Goal: Task Accomplishment & Management: Use online tool/utility

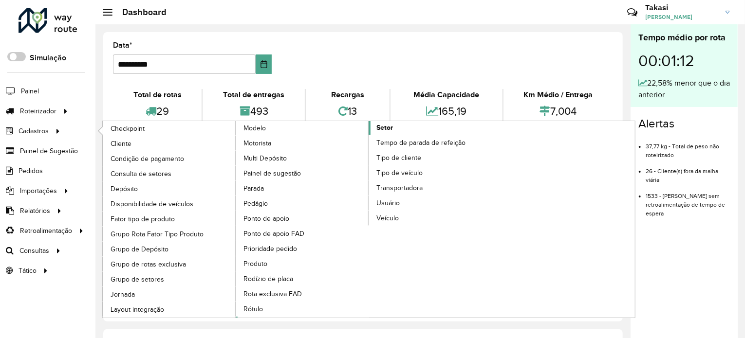
click at [387, 125] on span "Setor" at bounding box center [384, 128] width 17 height 10
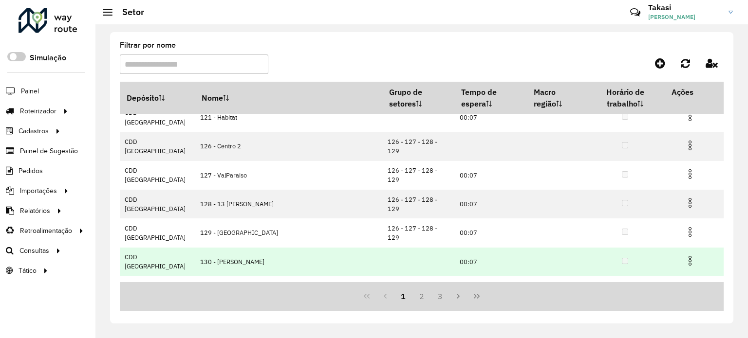
scroll to position [116, 0]
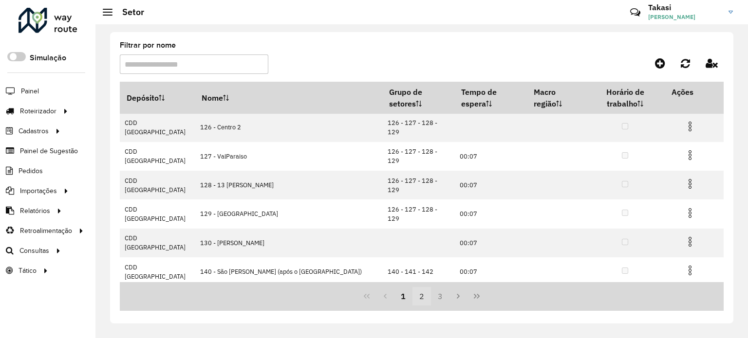
click at [417, 297] on button "2" at bounding box center [421, 296] width 19 height 19
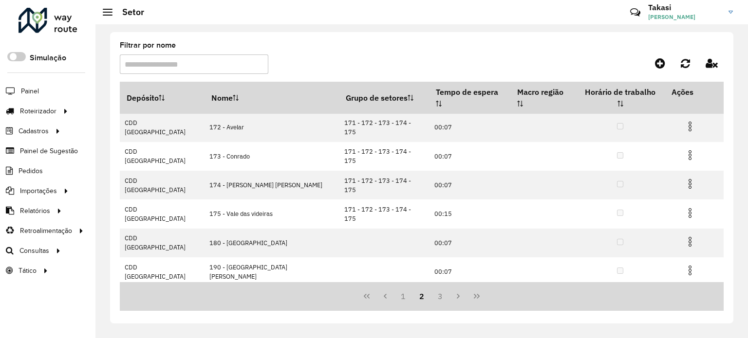
scroll to position [0, 0]
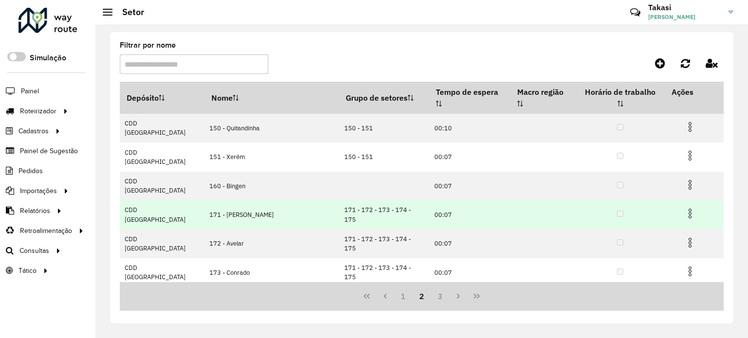
click at [684, 208] on img at bounding box center [690, 214] width 12 height 12
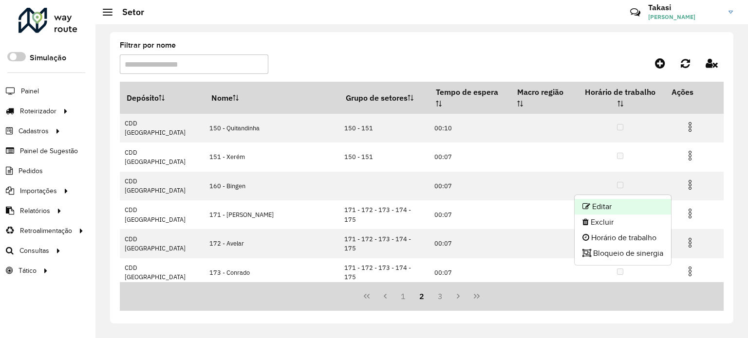
click at [605, 206] on li "Editar" at bounding box center [623, 207] width 96 height 16
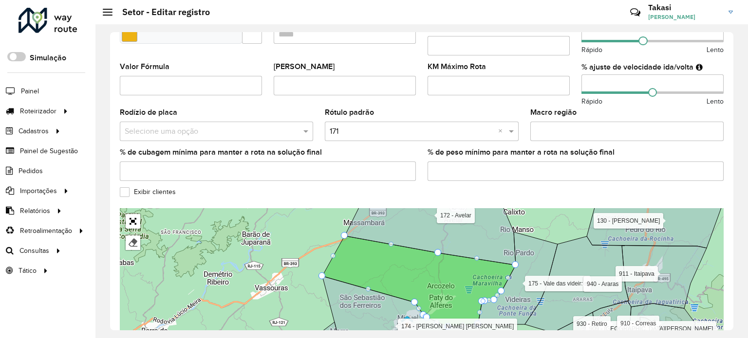
scroll to position [292, 0]
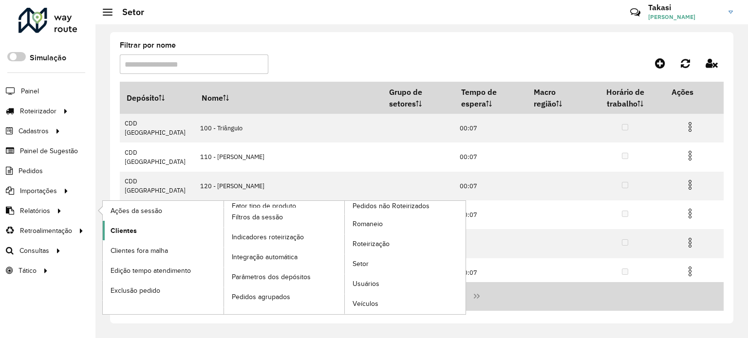
click at [130, 227] on span "Clientes" at bounding box center [124, 231] width 26 height 10
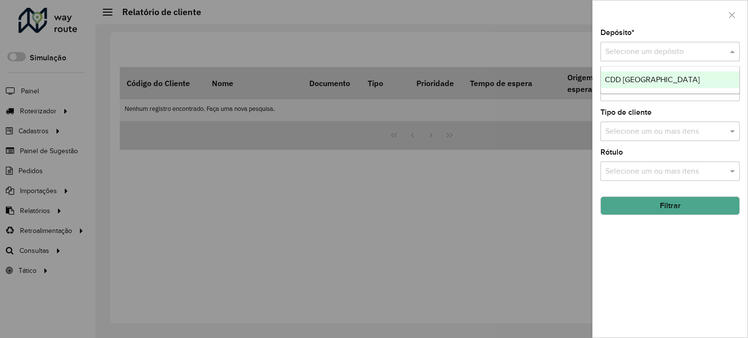
click at [643, 53] on input "text" at bounding box center [660, 52] width 110 height 12
click at [634, 73] on div "CDD [GEOGRAPHIC_DATA]" at bounding box center [670, 80] width 138 height 17
click at [703, 94] on input "text" at bounding box center [665, 92] width 125 height 12
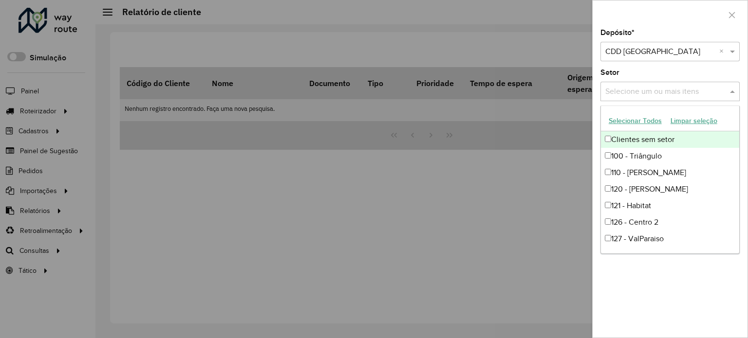
click at [653, 86] on input "text" at bounding box center [665, 92] width 125 height 12
click at [733, 16] on icon "button" at bounding box center [732, 15] width 6 height 6
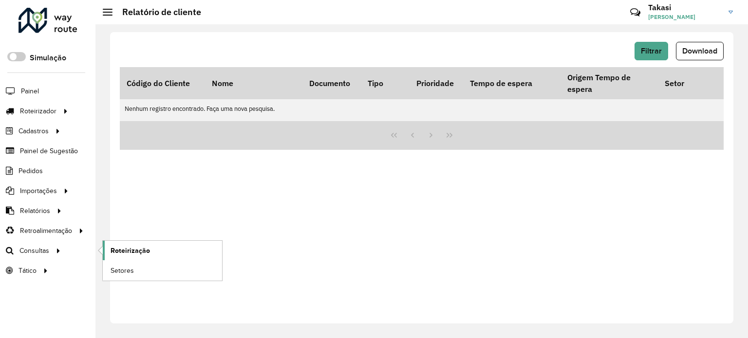
click at [148, 251] on span "Roteirização" at bounding box center [130, 251] width 39 height 10
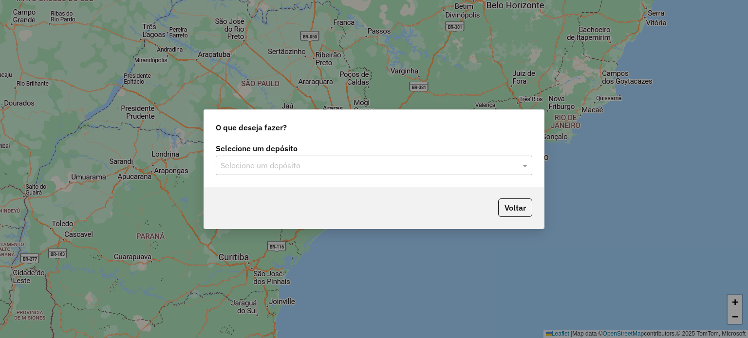
drag, startPoint x: 360, startPoint y: 166, endPoint x: 298, endPoint y: 175, distance: 62.5
click at [359, 167] on input "text" at bounding box center [364, 166] width 287 height 12
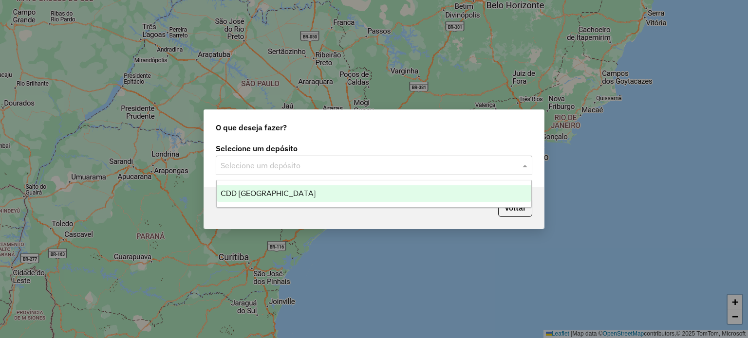
click at [247, 194] on span "CDD [GEOGRAPHIC_DATA]" at bounding box center [268, 193] width 95 height 8
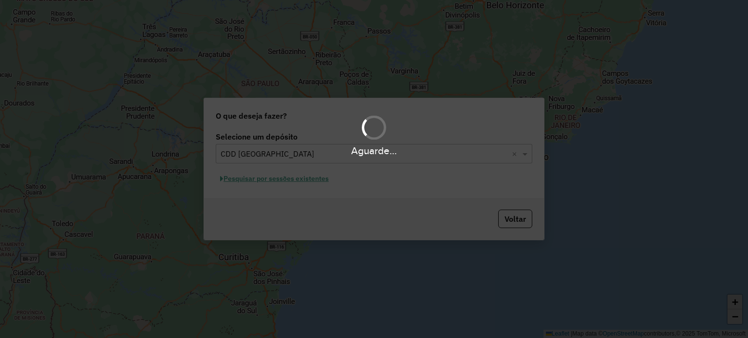
click at [299, 180] on div "Aguarde..." at bounding box center [374, 169] width 748 height 338
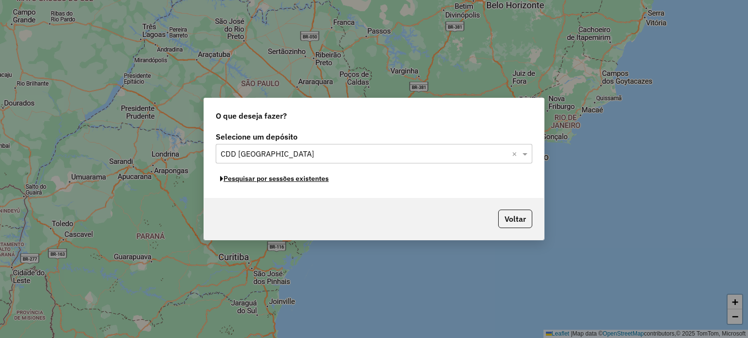
click at [299, 180] on button "Pesquisar por sessões existentes" at bounding box center [274, 178] width 117 height 15
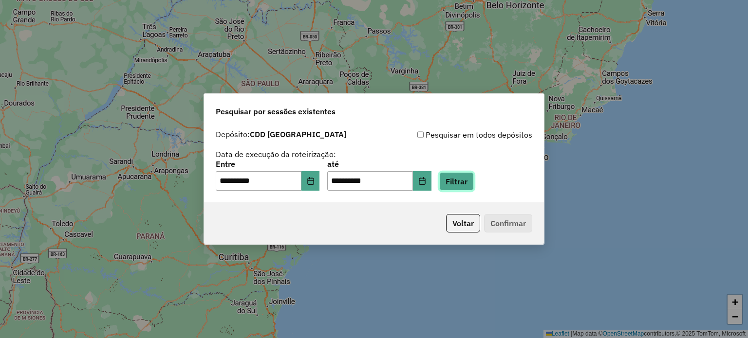
click at [463, 182] on button "Filtrar" at bounding box center [456, 181] width 35 height 19
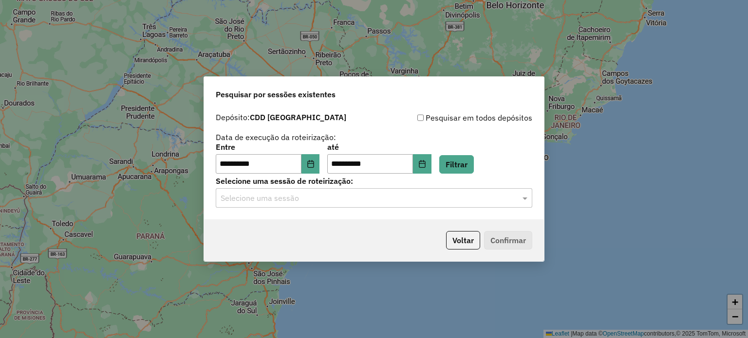
click at [477, 199] on input "text" at bounding box center [364, 199] width 287 height 12
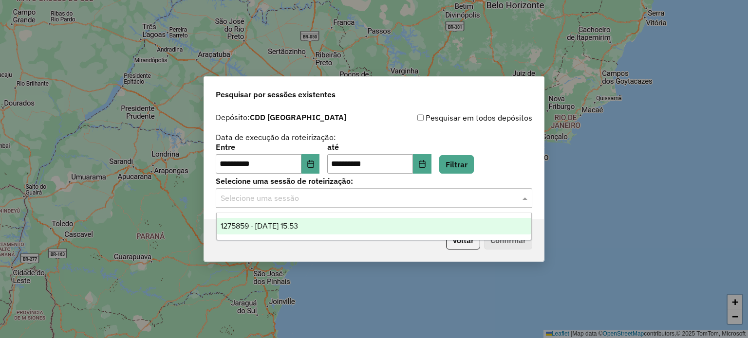
click at [321, 222] on div "1275859 - 15/09/2025 15:53" at bounding box center [374, 226] width 315 height 17
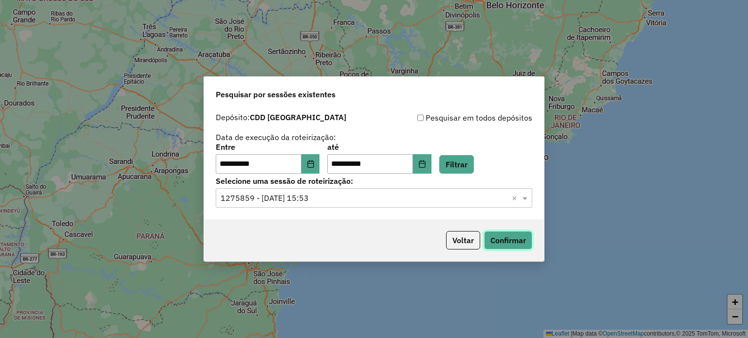
click at [518, 234] on button "Confirmar" at bounding box center [508, 240] width 48 height 19
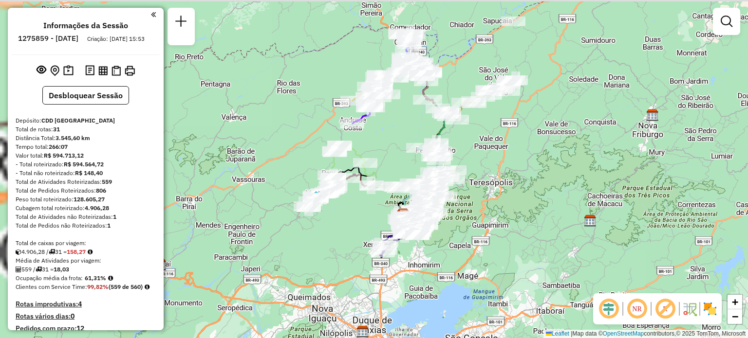
drag, startPoint x: 310, startPoint y: 178, endPoint x: 339, endPoint y: 223, distance: 54.2
click at [339, 223] on div "Janela de atendimento Grade de atendimento Capacidade Transportadoras Veículos …" at bounding box center [374, 169] width 748 height 338
click at [713, 306] on img at bounding box center [710, 309] width 16 height 16
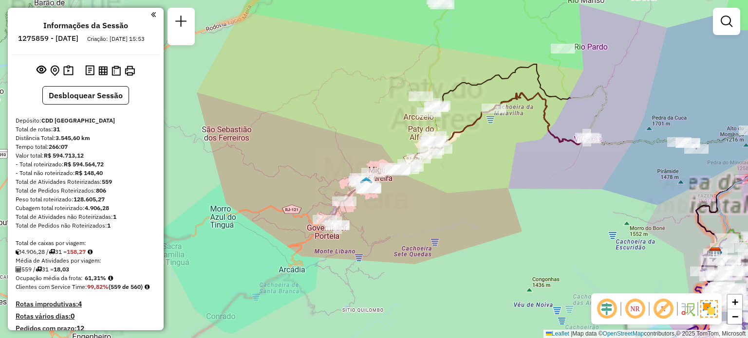
drag, startPoint x: 493, startPoint y: 194, endPoint x: 483, endPoint y: 231, distance: 38.4
click at [483, 231] on div "Janela de atendimento Grade de atendimento Capacidade Transportadoras Veículos …" at bounding box center [374, 169] width 748 height 338
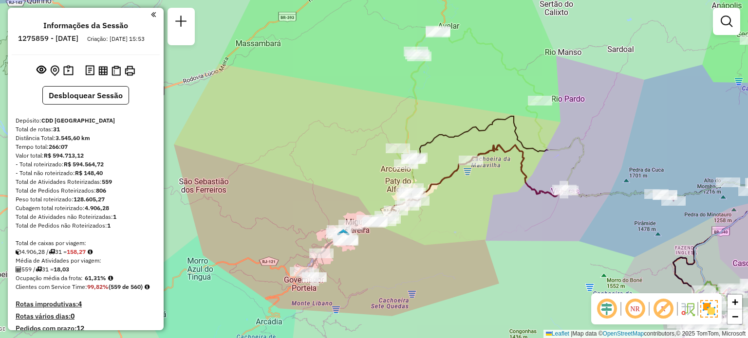
drag, startPoint x: 349, startPoint y: 88, endPoint x: 286, endPoint y: 169, distance: 102.7
click at [285, 169] on div "Janela de atendimento Grade de atendimento Capacidade Transportadoras Veículos …" at bounding box center [374, 169] width 748 height 338
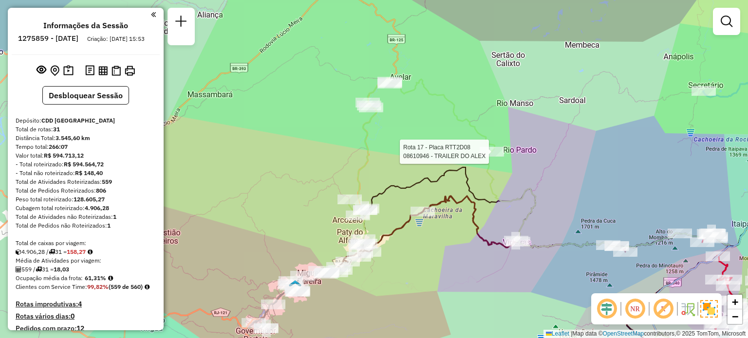
select select "**********"
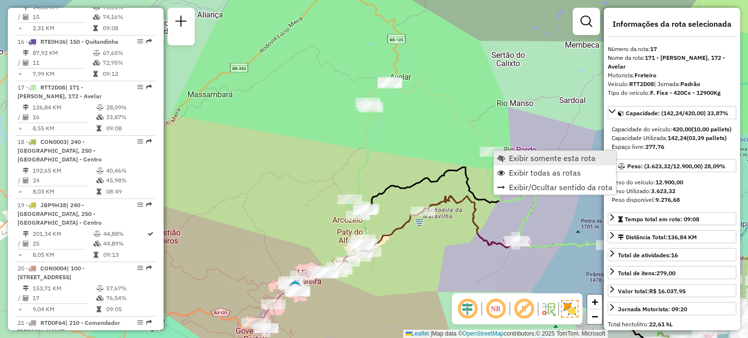
scroll to position [1246, 0]
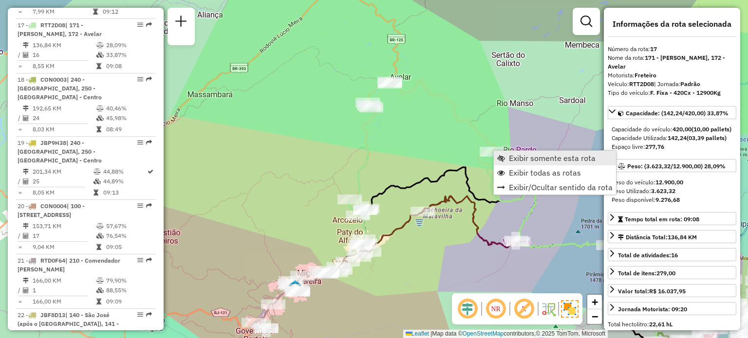
click at [517, 157] on span "Exibir somente esta rota" at bounding box center [552, 158] width 87 height 8
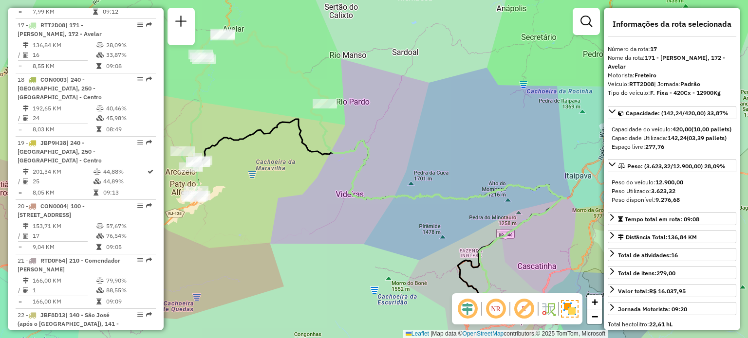
drag, startPoint x: 154, startPoint y: 87, endPoint x: 162, endPoint y: 91, distance: 9.1
click at [159, 90] on div "Informações da Sessão 1275859 - [DATE] Criação: [DATE] 15:53 Desbloquear Sessão…" at bounding box center [86, 169] width 156 height 323
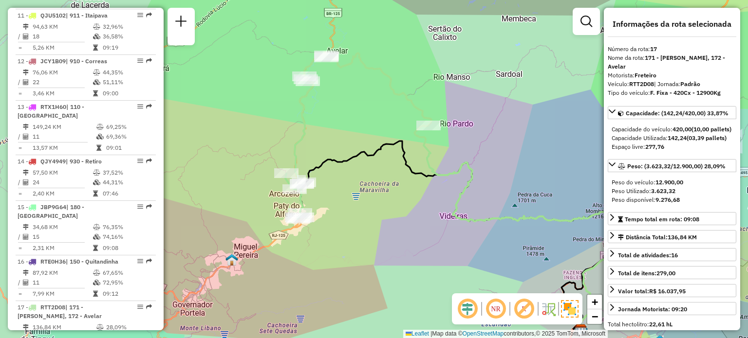
drag, startPoint x: 234, startPoint y: 88, endPoint x: 337, endPoint y: 110, distance: 106.0
click at [337, 110] on div "Janela de atendimento Grade de atendimento Capacidade Transportadoras Veículos …" at bounding box center [374, 169] width 748 height 338
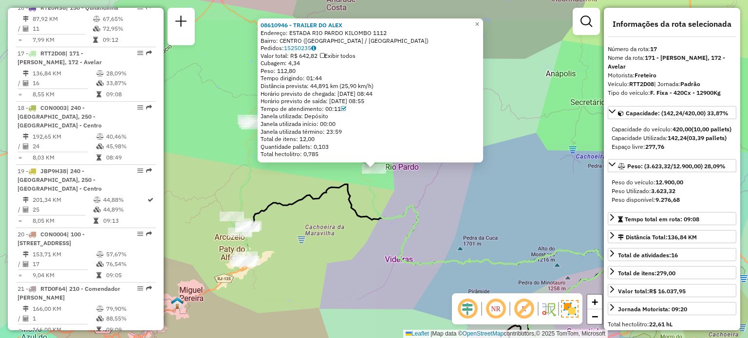
scroll to position [1246, 0]
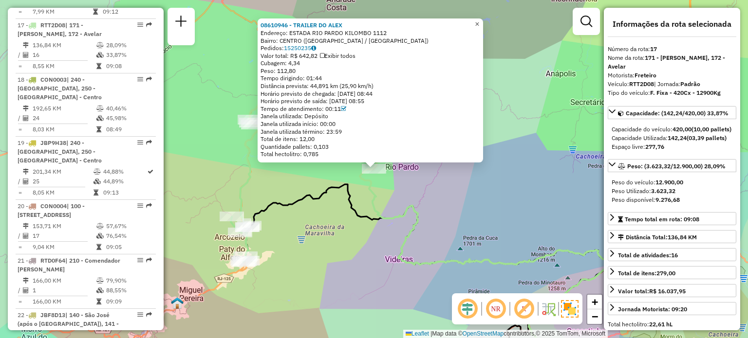
click at [479, 20] on span "×" at bounding box center [477, 24] width 4 height 8
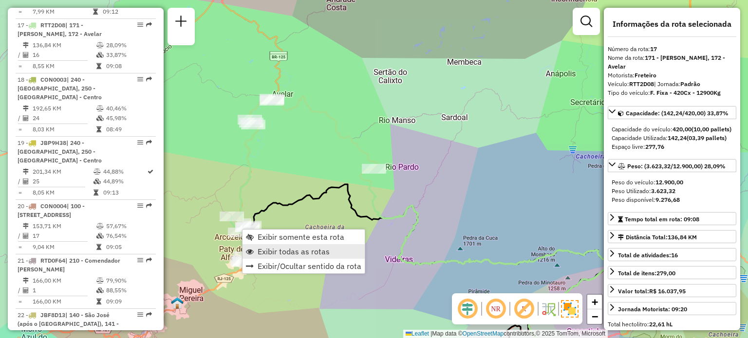
click at [266, 253] on span "Exibir todas as rotas" at bounding box center [294, 252] width 72 height 8
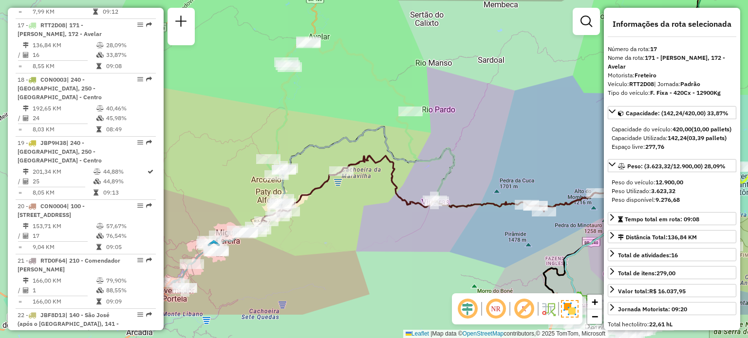
drag, startPoint x: 275, startPoint y: 236, endPoint x: 325, endPoint y: 160, distance: 91.0
click at [325, 149] on div "Janela de atendimento Grade de atendimento Capacidade Transportadoras Veículos …" at bounding box center [374, 169] width 748 height 338
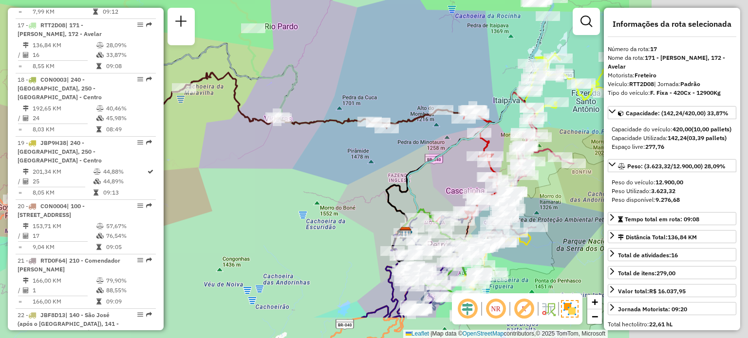
drag, startPoint x: 518, startPoint y: 209, endPoint x: 298, endPoint y: 144, distance: 229.5
click at [298, 144] on div "Janela de atendimento Grade de atendimento Capacidade Transportadoras Veículos …" at bounding box center [374, 169] width 748 height 338
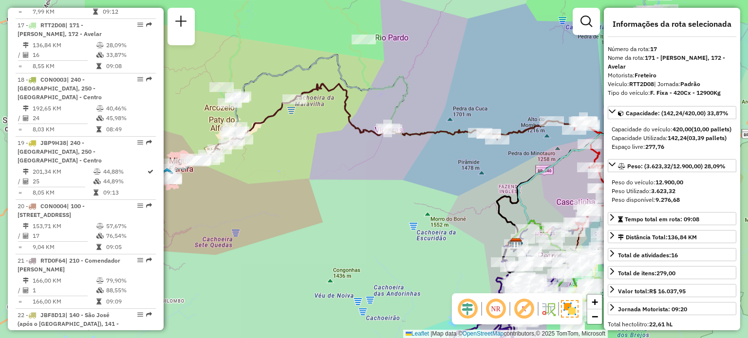
drag, startPoint x: 259, startPoint y: 166, endPoint x: 414, endPoint y: 188, distance: 156.4
click at [419, 188] on div "Janela de atendimento Grade de atendimento Capacidade Transportadoras Veículos …" at bounding box center [374, 169] width 748 height 338
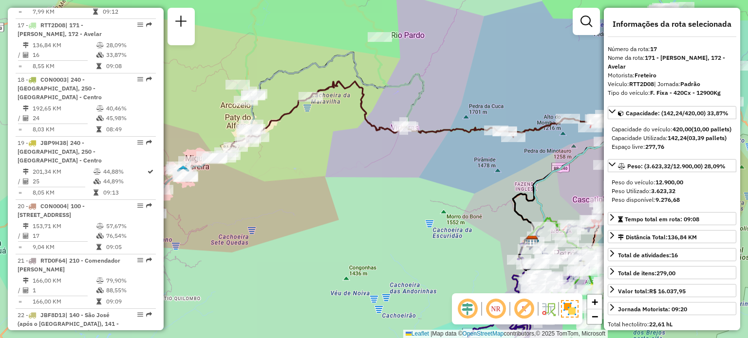
drag, startPoint x: 331, startPoint y: 181, endPoint x: 435, endPoint y: 162, distance: 106.4
click at [435, 162] on div "Janela de atendimento Grade de atendimento Capacidade Transportadoras Veículos …" at bounding box center [374, 169] width 748 height 338
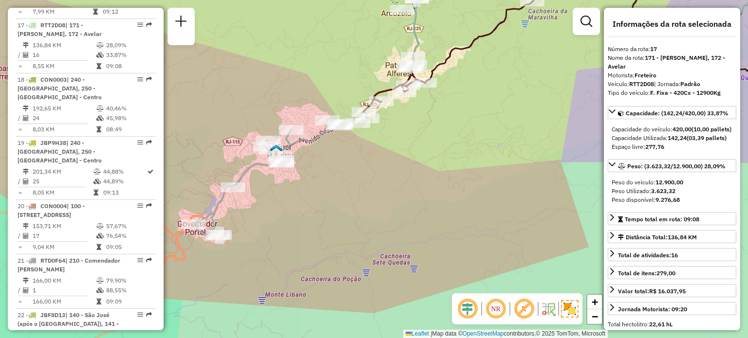
drag, startPoint x: 345, startPoint y: 144, endPoint x: 340, endPoint y: 186, distance: 42.6
click at [340, 187] on div "Janela de atendimento Grade de atendimento Capacidade Transportadoras Veículos …" at bounding box center [374, 169] width 748 height 338
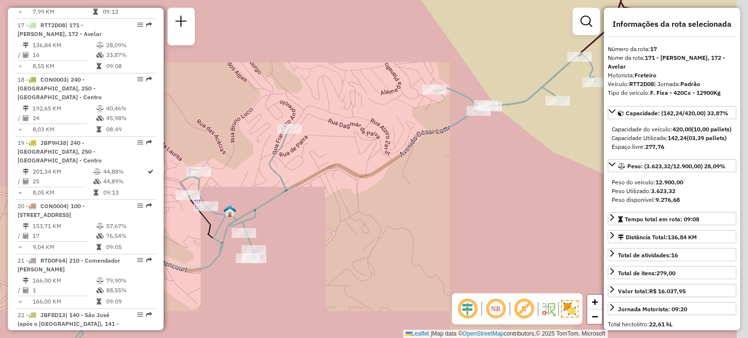
drag, startPoint x: 465, startPoint y: 208, endPoint x: 281, endPoint y: 235, distance: 186.0
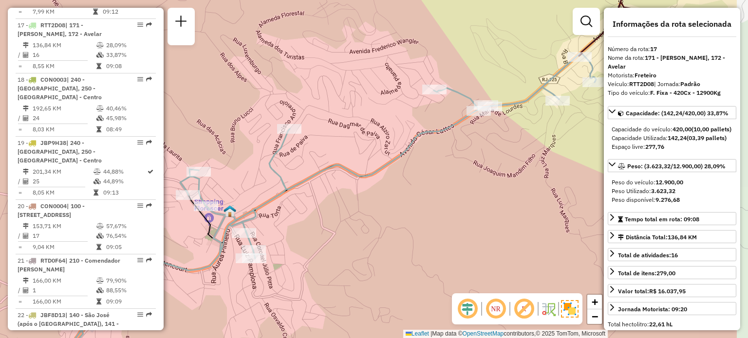
click at [281, 235] on div "Janela de atendimento Grade de atendimento Capacidade Transportadoras Veículos …" at bounding box center [374, 169] width 748 height 338
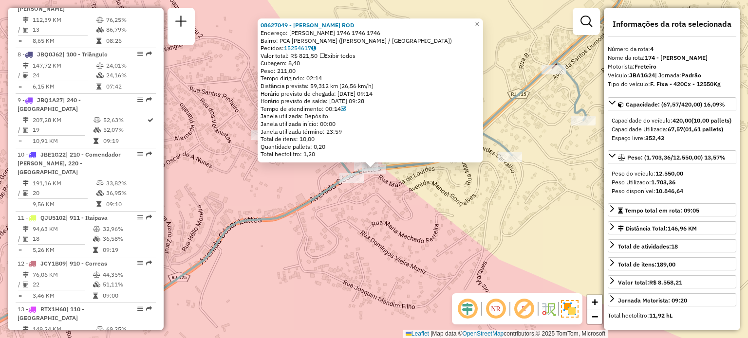
scroll to position [600, 0]
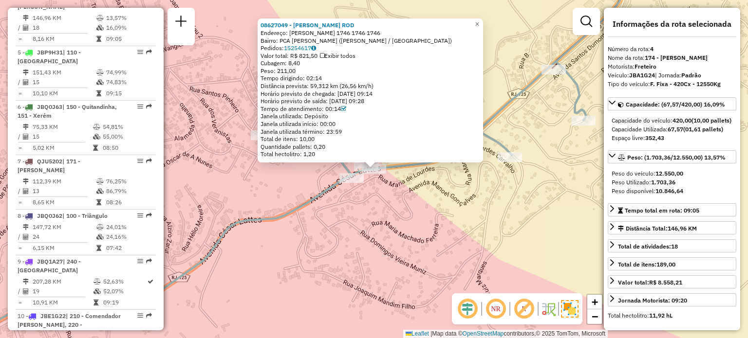
click at [408, 213] on div "08627049 - [PERSON_NAME]: [PERSON_NAME] 1746 1746 1746 [GEOGRAPHIC_DATA]: PCA D…" at bounding box center [374, 169] width 748 height 338
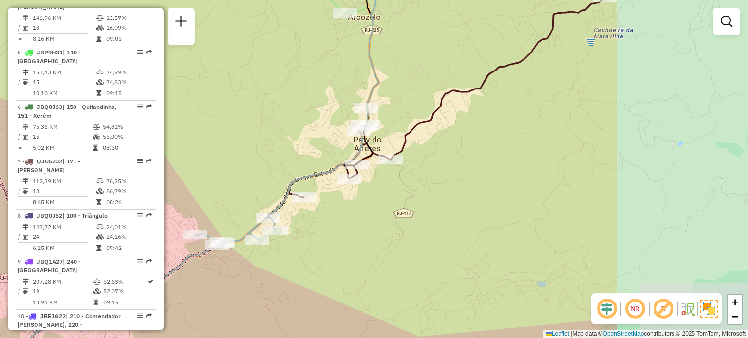
drag, startPoint x: 649, startPoint y: 214, endPoint x: 370, endPoint y: 161, distance: 284.1
click at [442, 249] on div "Janela de atendimento Grade de atendimento Capacidade Transportadoras Veículos …" at bounding box center [374, 169] width 748 height 338
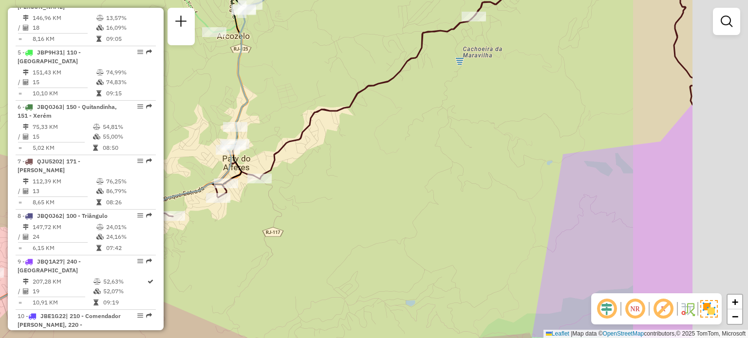
drag, startPoint x: 489, startPoint y: 188, endPoint x: 407, endPoint y: 178, distance: 82.5
click at [369, 209] on div "Janela de atendimento Grade de atendimento Capacidade Transportadoras Veículos …" at bounding box center [374, 169] width 748 height 338
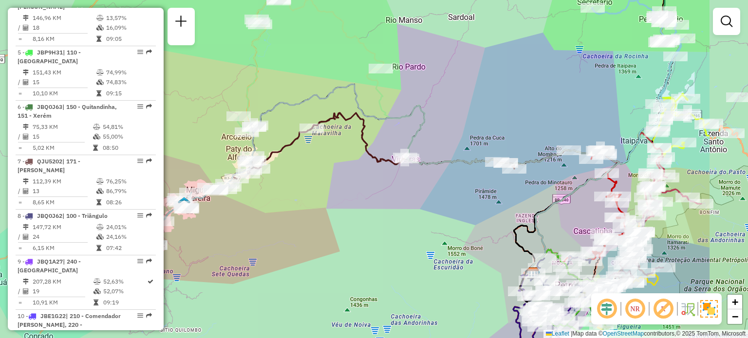
drag, startPoint x: 485, startPoint y: 194, endPoint x: 370, endPoint y: 206, distance: 116.0
click at [370, 206] on div "Janela de atendimento Grade de atendimento Capacidade Transportadoras Veículos …" at bounding box center [374, 169] width 748 height 338
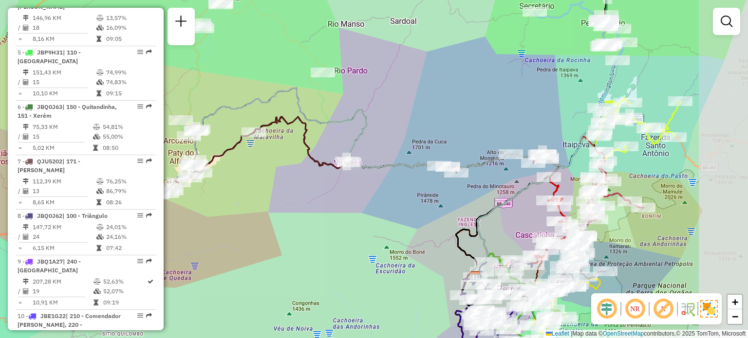
drag, startPoint x: 499, startPoint y: 193, endPoint x: 449, endPoint y: 193, distance: 50.2
click at [449, 193] on div "Janela de atendimento Grade de atendimento Capacidade Transportadoras Veículos …" at bounding box center [374, 169] width 748 height 338
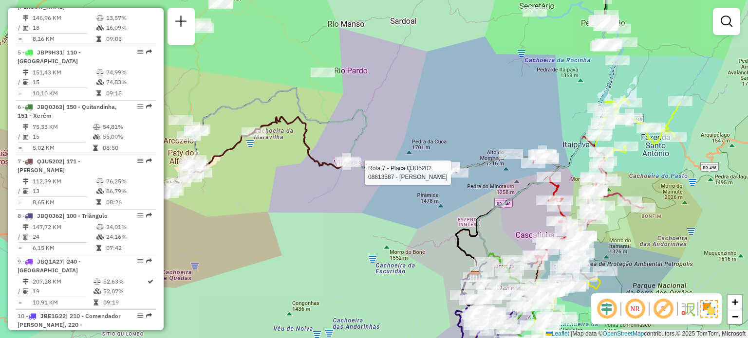
select select "**********"
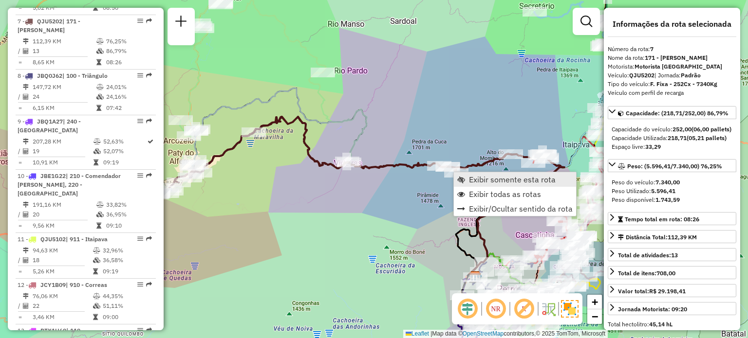
scroll to position [755, 0]
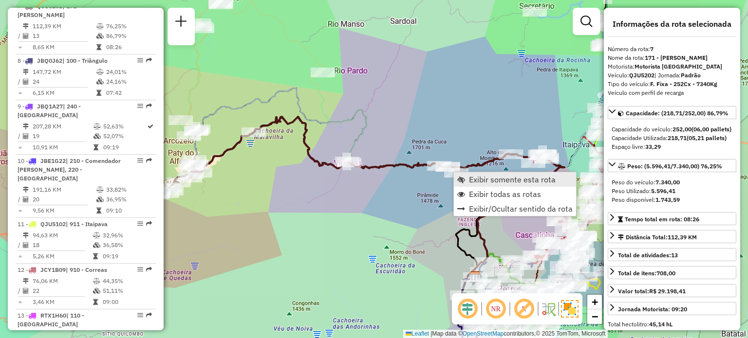
click at [464, 174] on link "Exibir somente esta rota" at bounding box center [515, 179] width 122 height 15
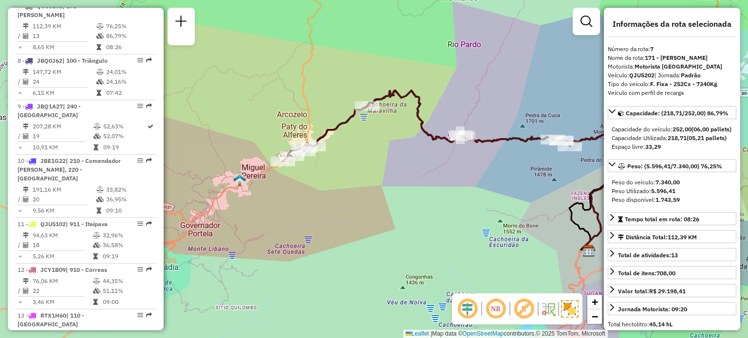
drag, startPoint x: 268, startPoint y: 184, endPoint x: 297, endPoint y: 163, distance: 35.5
click at [371, 185] on div "Janela de atendimento Grade de atendimento Capacidade Transportadoras Veículos …" at bounding box center [374, 169] width 748 height 338
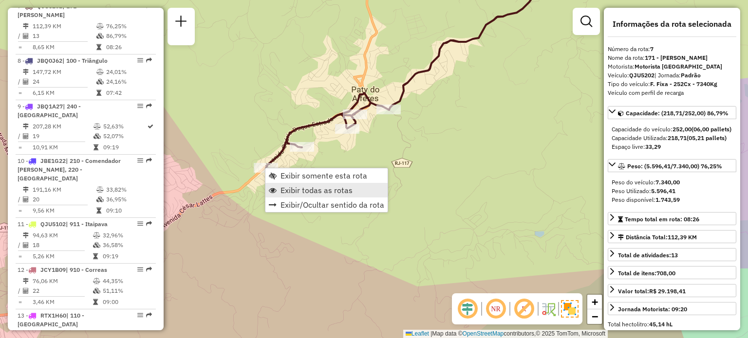
click at [328, 193] on span "Exibir todas as rotas" at bounding box center [316, 190] width 72 height 8
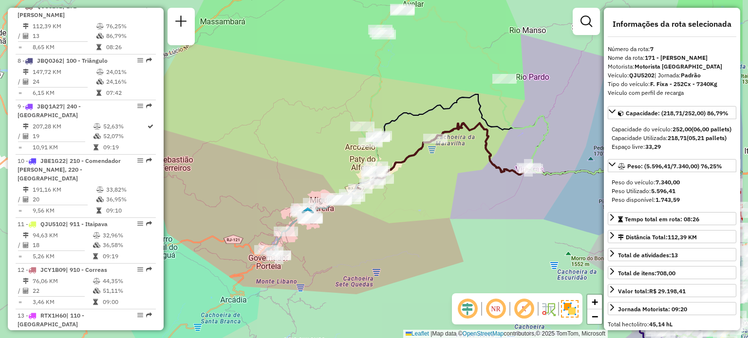
drag, startPoint x: 497, startPoint y: 186, endPoint x: 249, endPoint y: 199, distance: 248.1
click at [239, 204] on div "Janela de atendimento Grade de atendimento Capacidade Transportadoras Veículos …" at bounding box center [374, 169] width 748 height 338
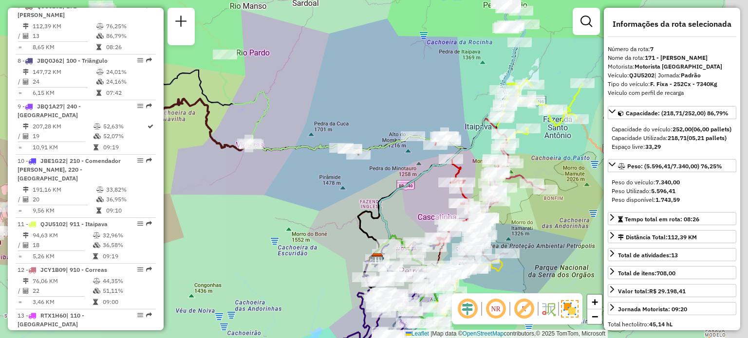
drag, startPoint x: 341, startPoint y: 194, endPoint x: 243, endPoint y: 167, distance: 101.3
click at [243, 167] on div "Janela de atendimento Grade de atendimento Capacidade Transportadoras Veículos …" at bounding box center [374, 169] width 748 height 338
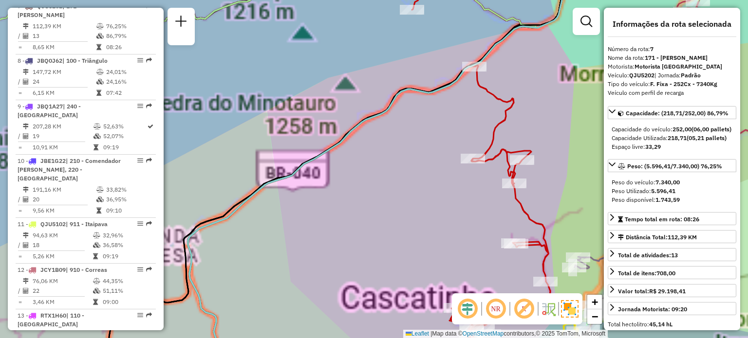
drag, startPoint x: 428, startPoint y: 183, endPoint x: 331, endPoint y: 163, distance: 100.0
click at [318, 167] on div "Janela de atendimento Grade de atendimento Capacidade Transportadoras Veículos …" at bounding box center [374, 169] width 748 height 338
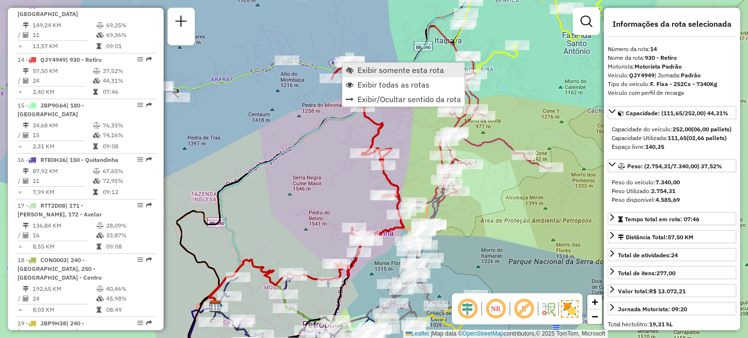
scroll to position [1100, 0]
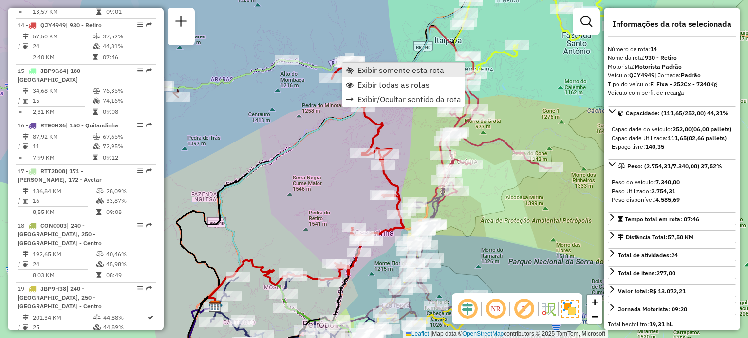
click at [354, 72] on link "Exibir somente esta rota" at bounding box center [403, 70] width 122 height 15
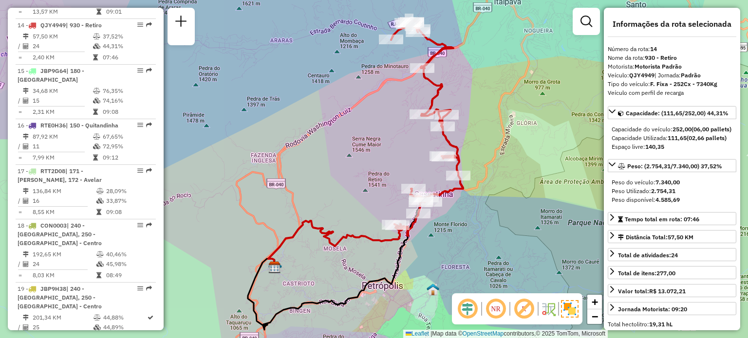
drag, startPoint x: 417, startPoint y: 152, endPoint x: 396, endPoint y: 161, distance: 22.4
click at [396, 161] on div "Janela de atendimento Grade de atendimento Capacidade Transportadoras Veículos …" at bounding box center [374, 169] width 748 height 338
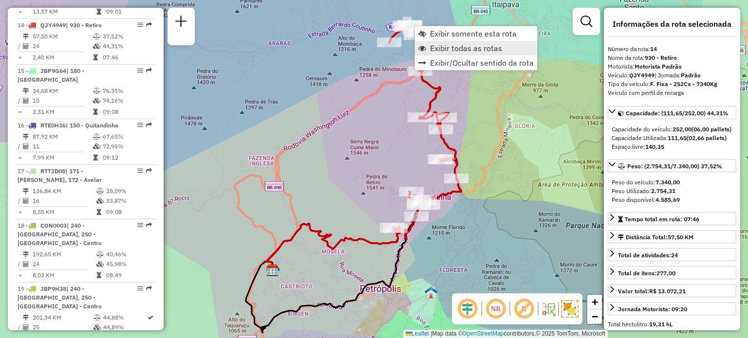
click at [437, 46] on span "Exibir todas as rotas" at bounding box center [466, 48] width 72 height 8
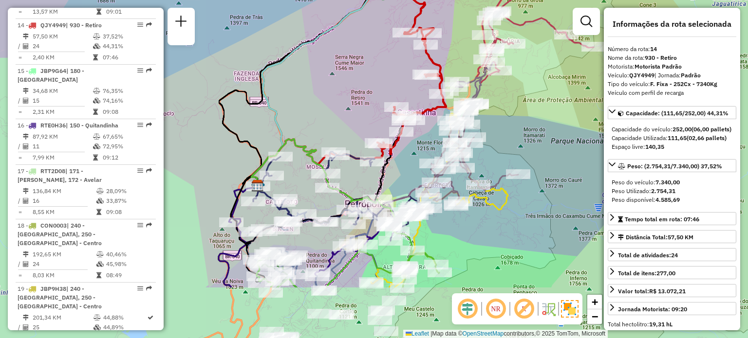
drag, startPoint x: 377, startPoint y: 180, endPoint x: 364, endPoint y: 94, distance: 86.8
click at [364, 94] on div "Janela de atendimento Grade de atendimento Capacidade Transportadoras Veículos …" at bounding box center [374, 169] width 748 height 338
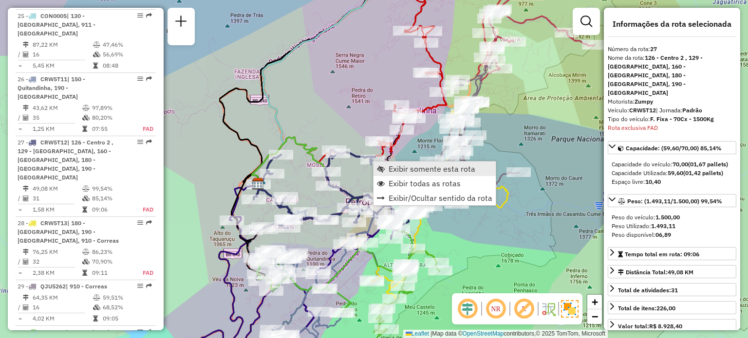
click at [392, 171] on span "Exibir somente esta rota" at bounding box center [432, 169] width 87 height 8
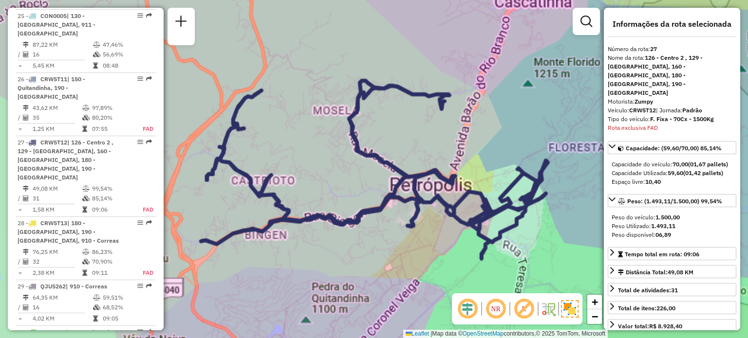
scroll to position [1809, 0]
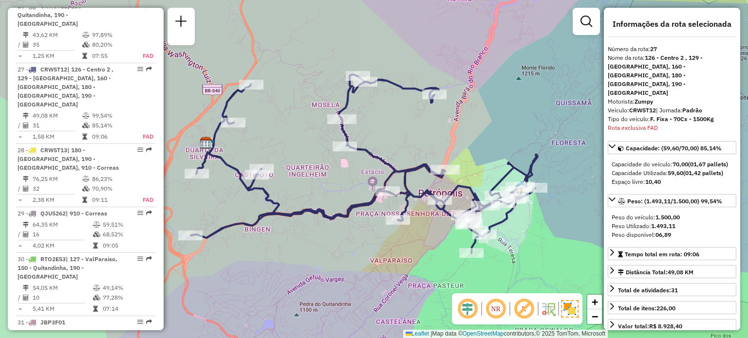
drag, startPoint x: 300, startPoint y: 160, endPoint x: 288, endPoint y: 136, distance: 27.2
click at [277, 136] on div "Janela de atendimento Grade de atendimento Capacidade Transportadoras Veículos …" at bounding box center [374, 169] width 748 height 338
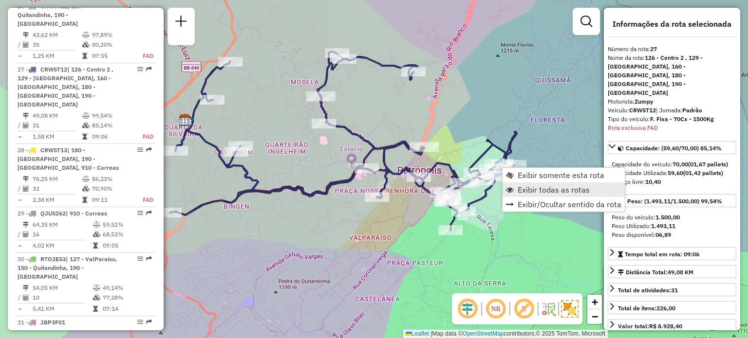
click at [516, 189] on link "Exibir todas as rotas" at bounding box center [563, 190] width 122 height 15
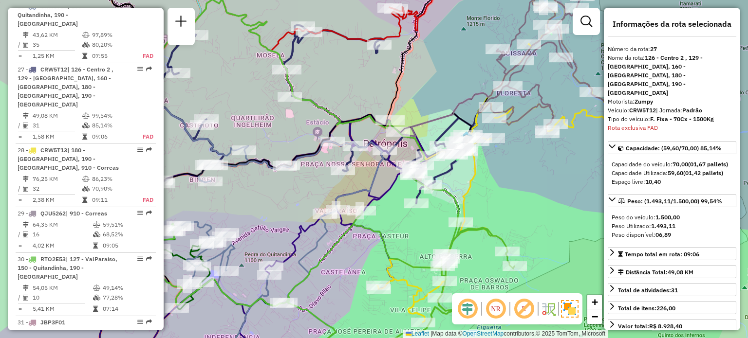
drag, startPoint x: 519, startPoint y: 218, endPoint x: 445, endPoint y: 128, distance: 116.6
click at [445, 128] on div "Janela de atendimento Grade de atendimento Capacidade Transportadoras Veículos …" at bounding box center [374, 169] width 748 height 338
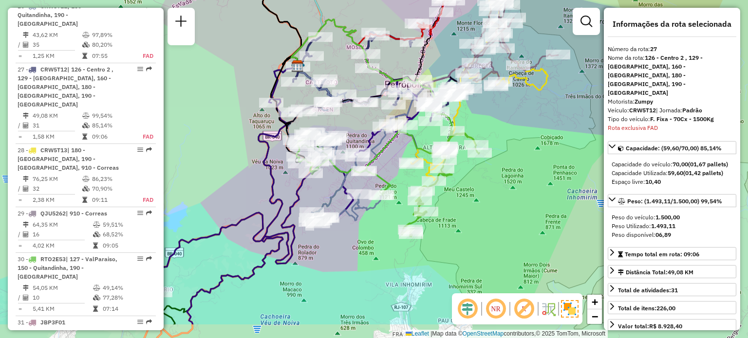
drag, startPoint x: 324, startPoint y: 194, endPoint x: 388, endPoint y: 147, distance: 79.0
click at [388, 147] on icon at bounding box center [388, 180] width 183 height 111
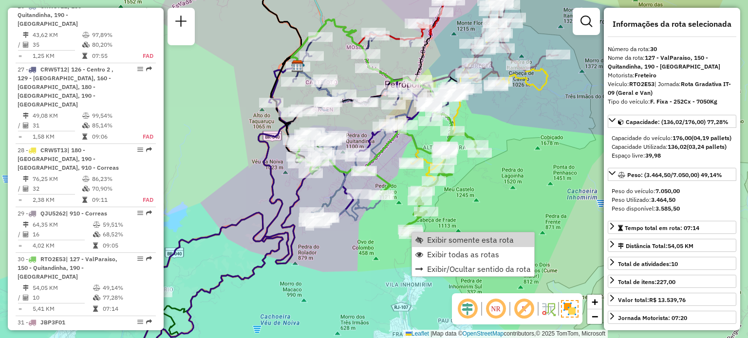
scroll to position [1936, 0]
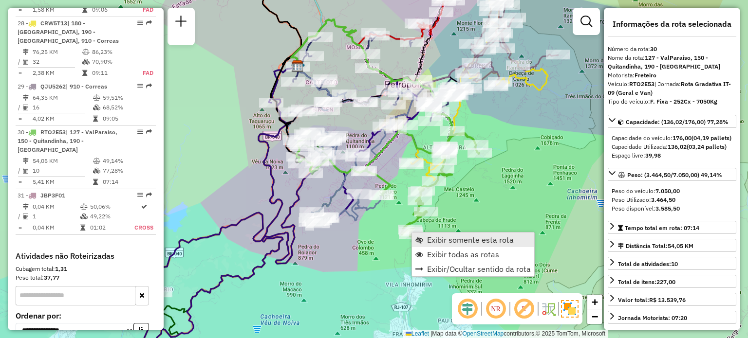
click at [438, 242] on span "Exibir somente esta rota" at bounding box center [470, 240] width 87 height 8
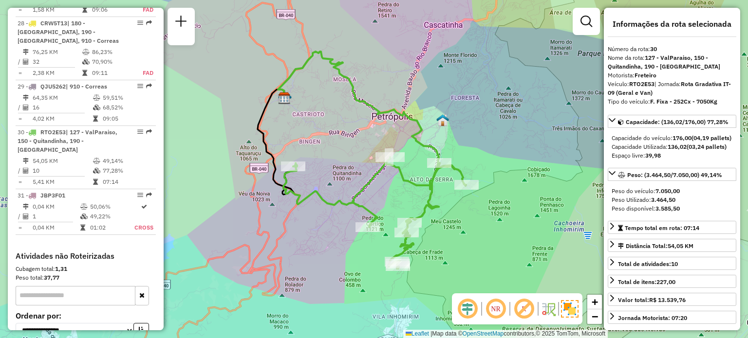
drag, startPoint x: 459, startPoint y: 223, endPoint x: 446, endPoint y: 214, distance: 15.4
click at [446, 214] on div "Janela de atendimento Grade de atendimento Capacidade Transportadoras Veículos …" at bounding box center [374, 169] width 748 height 338
